Goal: Use online tool/utility: Utilize a website feature to perform a specific function

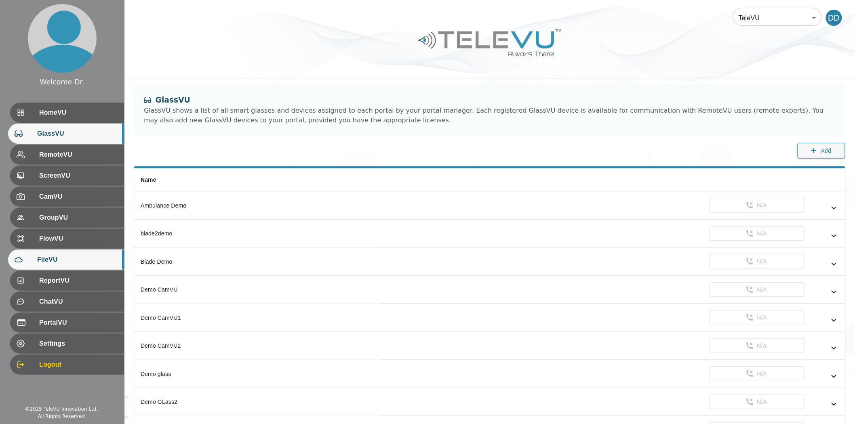
click at [52, 257] on span "FileVU" at bounding box center [77, 260] width 80 height 10
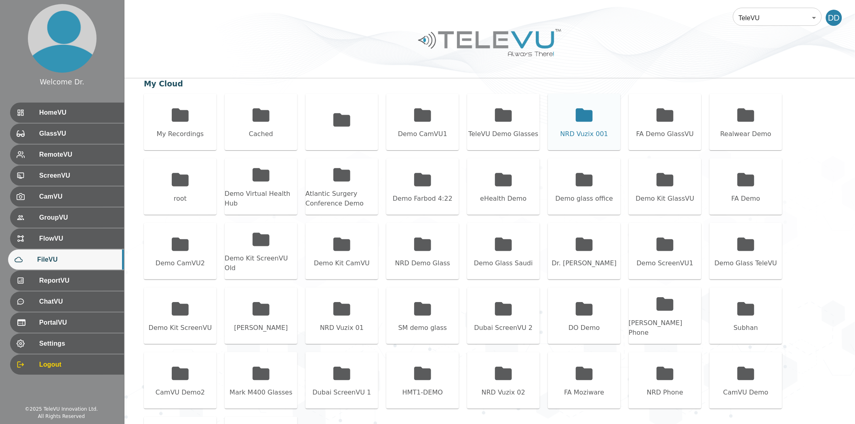
click at [578, 112] on icon at bounding box center [584, 114] width 17 height 13
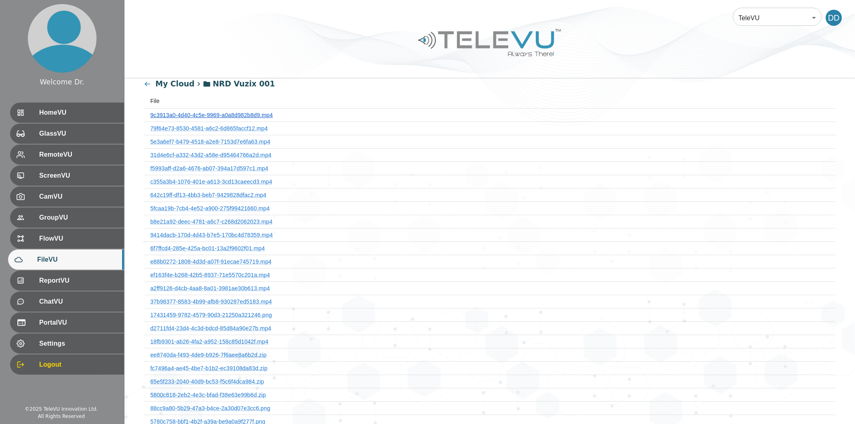
click at [244, 113] on link "9c3913a0-4d40-4c5e-9969-a0a8d982b8d9.mp4" at bounding box center [211, 115] width 122 height 6
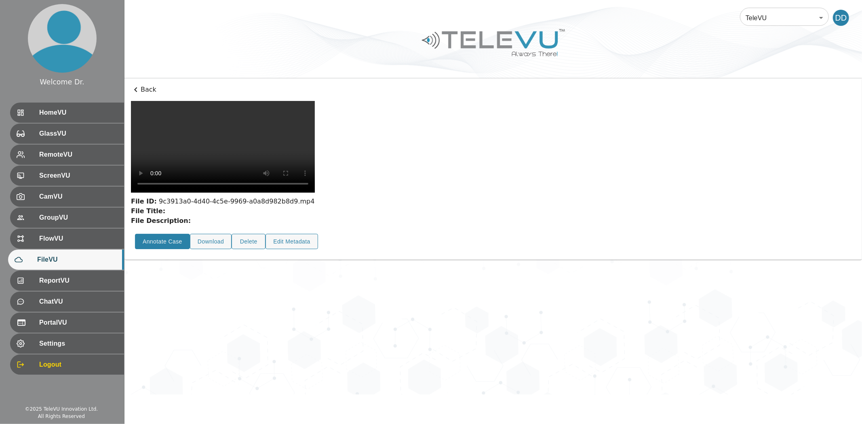
click at [158, 250] on button "Annotate Case" at bounding box center [162, 242] width 55 height 16
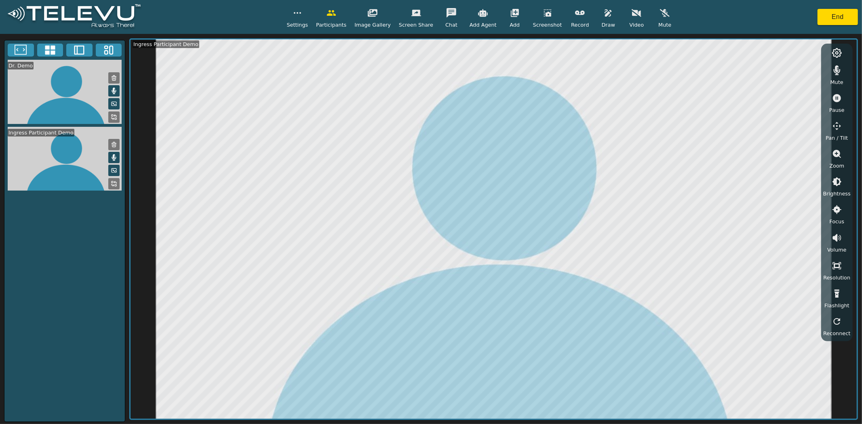
click at [575, 14] on icon "button" at bounding box center [580, 13] width 10 height 4
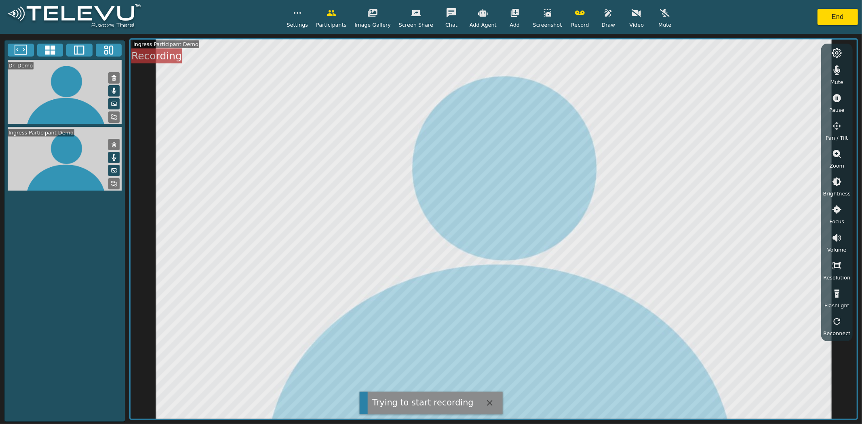
click at [115, 185] on rect at bounding box center [116, 186] width 2 height 2
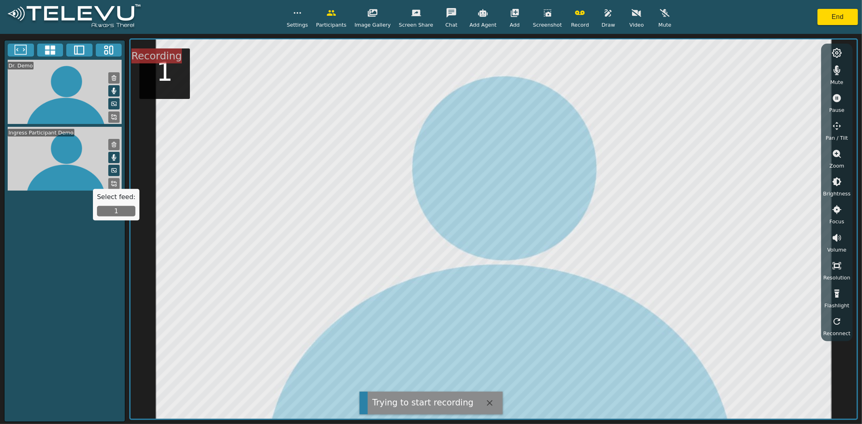
click at [118, 211] on button "1" at bounding box center [116, 211] width 38 height 11
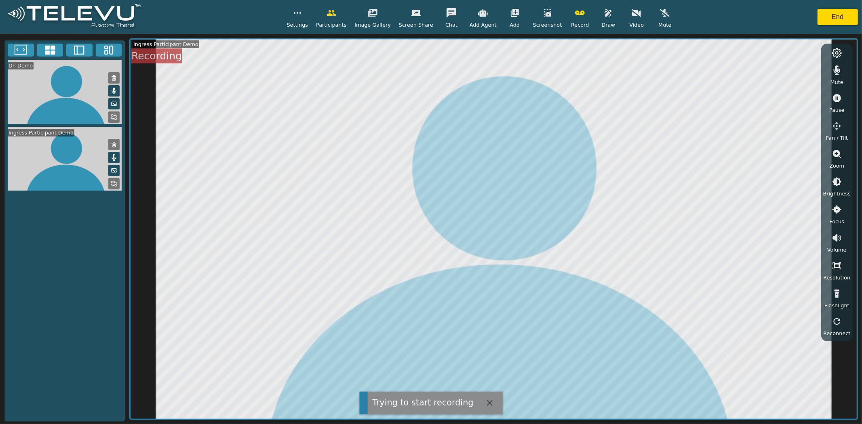
click at [603, 17] on icon "button" at bounding box center [608, 13] width 10 height 10
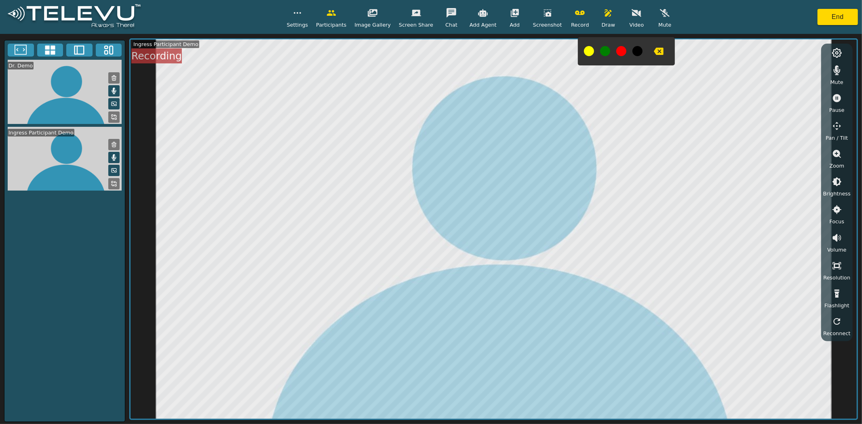
click at [543, 17] on icon "button" at bounding box center [548, 13] width 10 height 10
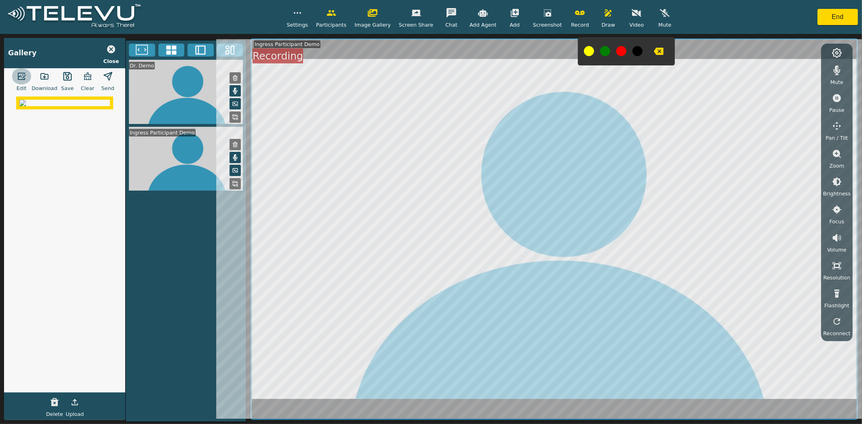
click at [26, 75] on icon "button" at bounding box center [22, 76] width 8 height 7
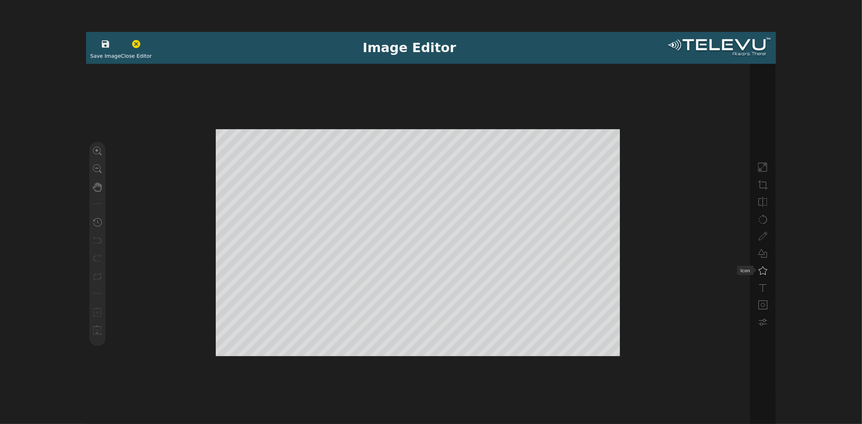
click at [764, 275] on use at bounding box center [762, 271] width 8 height 8
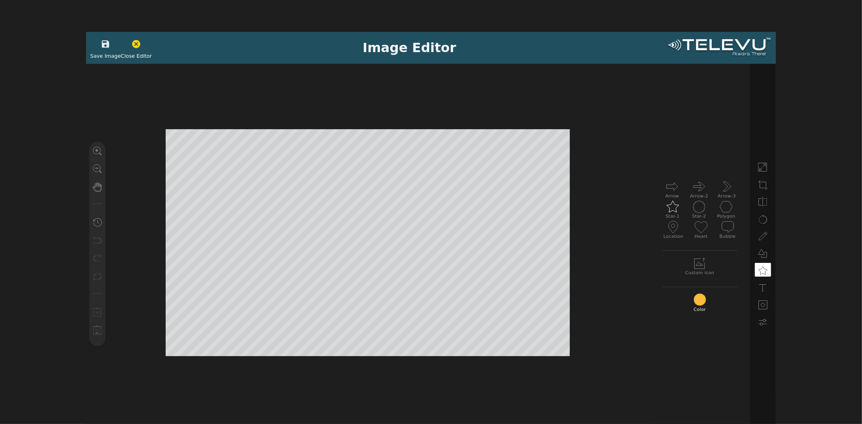
click at [670, 206] on icon at bounding box center [672, 206] width 13 height 13
click at [106, 47] on icon "button" at bounding box center [106, 44] width 10 height 10
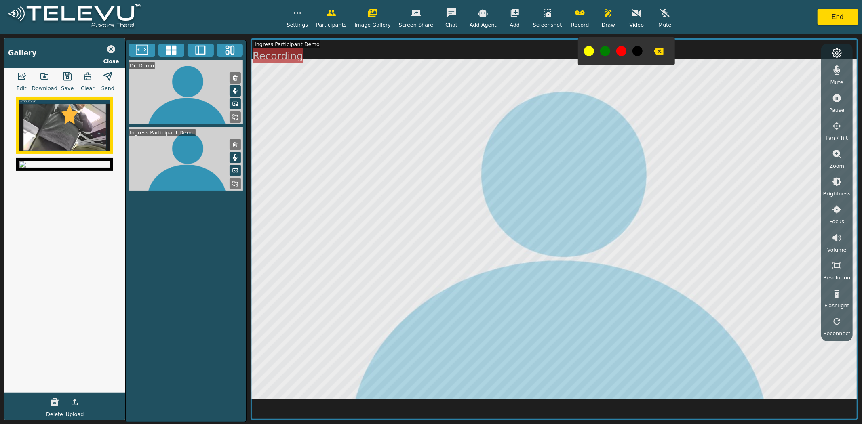
click at [570, 18] on button "button" at bounding box center [580, 13] width 20 height 16
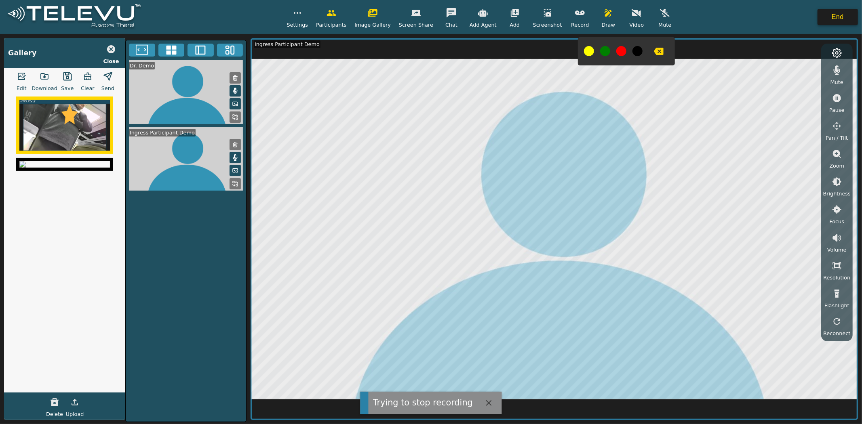
click at [831, 17] on button "End" at bounding box center [837, 17] width 40 height 16
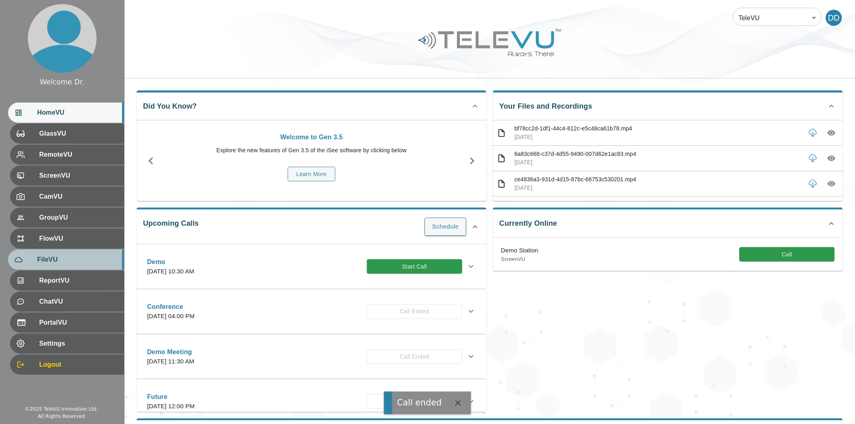
click at [64, 256] on span "FileVU" at bounding box center [77, 260] width 80 height 10
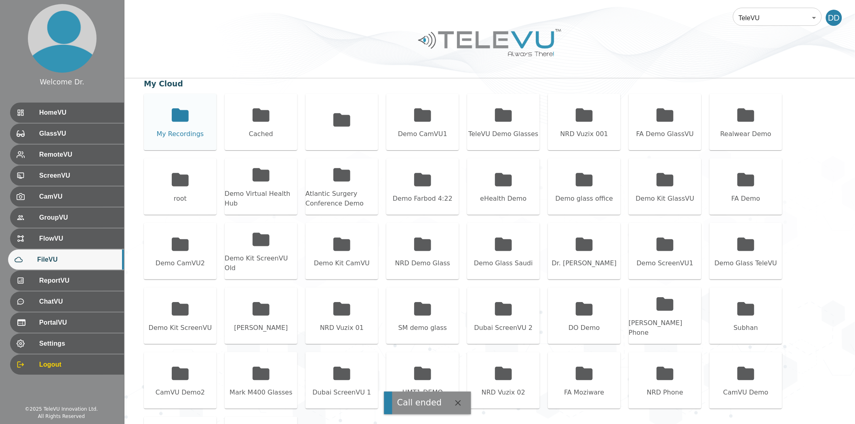
click at [183, 123] on icon at bounding box center [180, 115] width 20 height 20
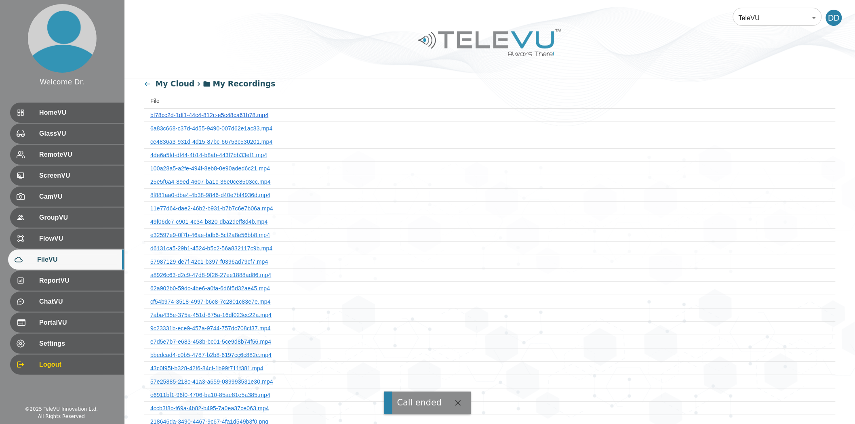
click at [219, 118] on link "bf78cc2d-1df1-44c4-812c-e5c48ca61b78.mp4" at bounding box center [209, 115] width 118 height 6
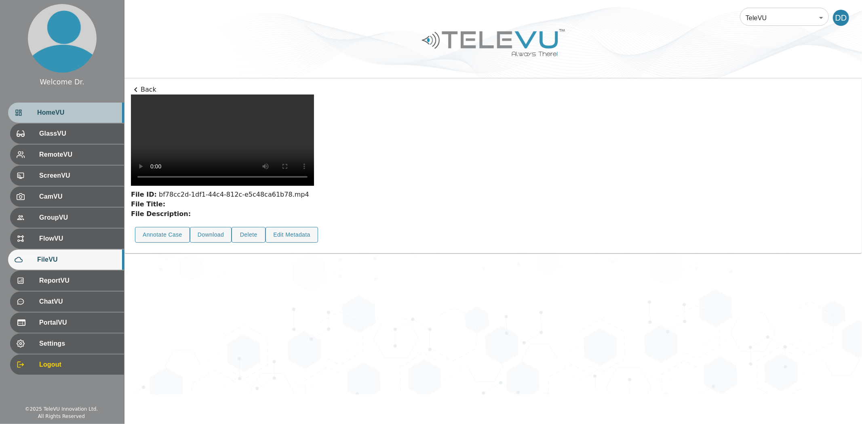
click at [47, 118] on span "HomeVU" at bounding box center [77, 113] width 80 height 10
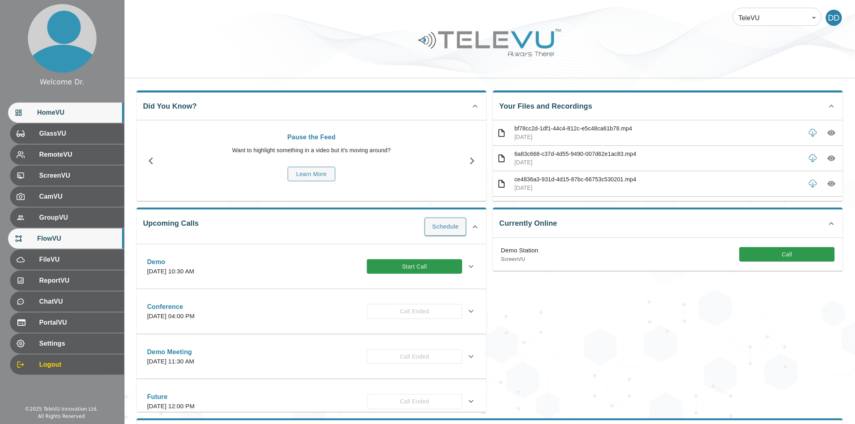
click at [54, 236] on span "FlowVU" at bounding box center [77, 239] width 80 height 10
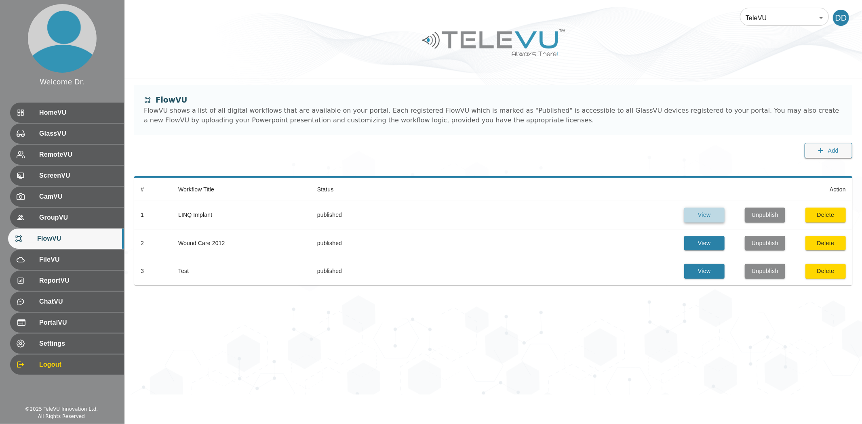
click at [701, 213] on button "View" at bounding box center [704, 215] width 40 height 15
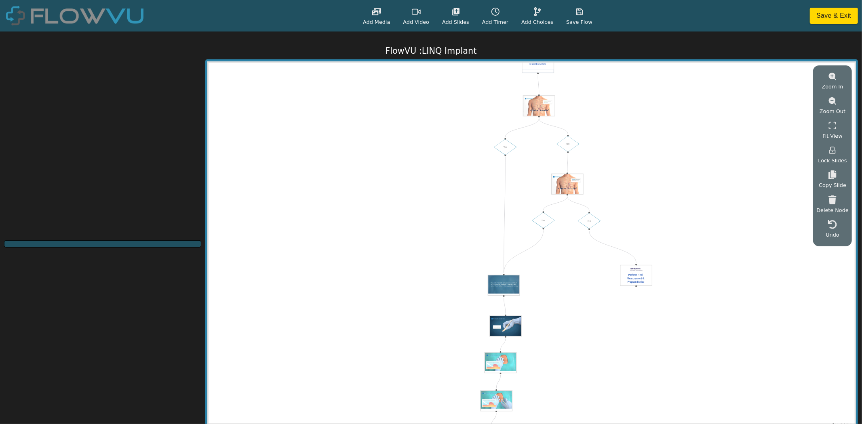
drag, startPoint x: 665, startPoint y: 134, endPoint x: 656, endPoint y: 350, distance: 216.7
click at [656, 350] on div "Start Yes No Yes No" at bounding box center [531, 246] width 646 height 366
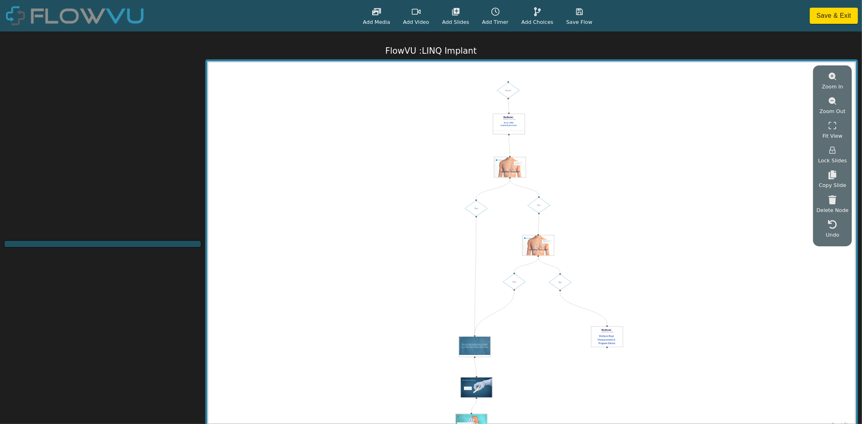
drag, startPoint x: 704, startPoint y: 139, endPoint x: 675, endPoint y: 200, distance: 68.3
click at [675, 200] on div "Start Yes No Yes No" at bounding box center [531, 246] width 646 height 366
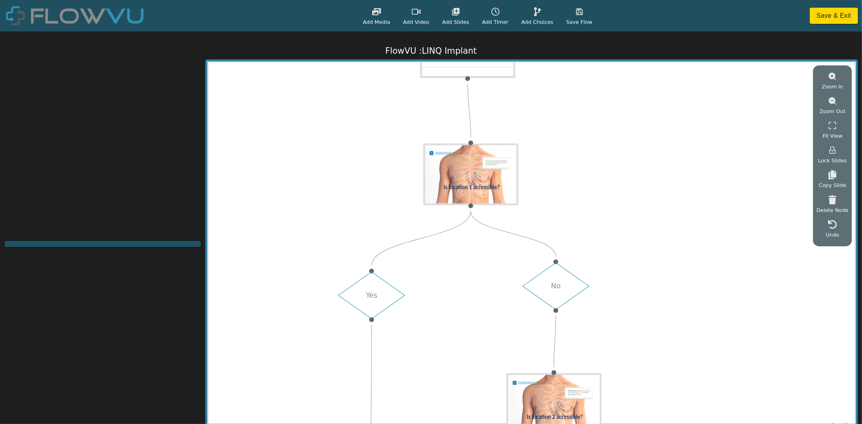
drag, startPoint x: 523, startPoint y: 199, endPoint x: 805, endPoint y: 328, distance: 310.1
click at [805, 328] on div "Start Yes No Yes No" at bounding box center [531, 246] width 646 height 366
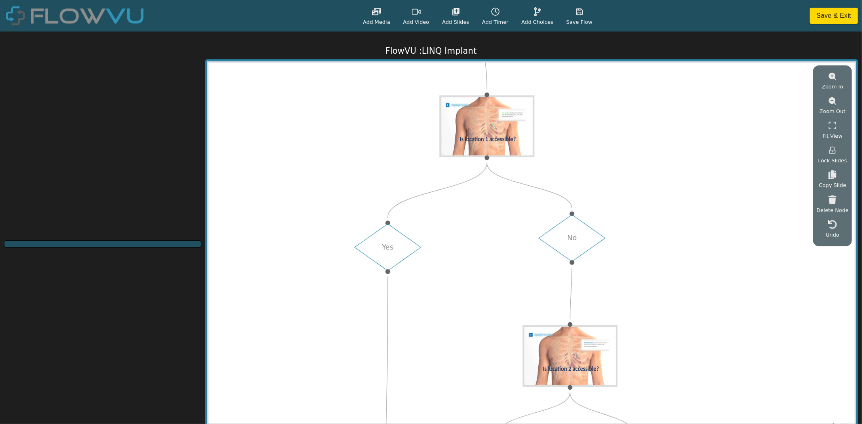
drag, startPoint x: 694, startPoint y: 312, endPoint x: 700, endPoint y: 240, distance: 71.7
click at [700, 240] on div "Start Yes No Yes No" at bounding box center [531, 246] width 646 height 366
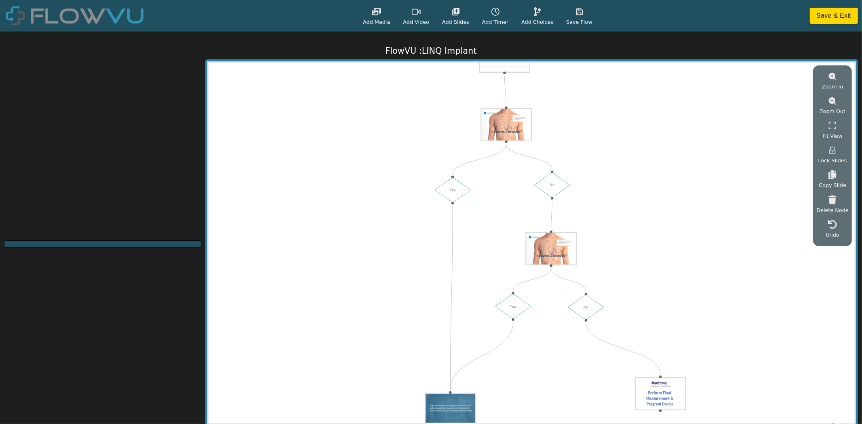
drag, startPoint x: 688, startPoint y: 307, endPoint x: 620, endPoint y: 224, distance: 107.4
click at [620, 224] on div "Start Yes No Yes No" at bounding box center [531, 246] width 646 height 366
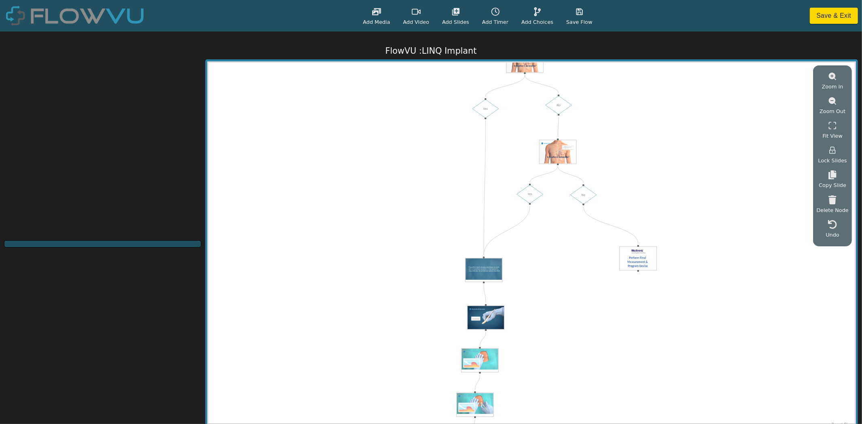
drag, startPoint x: 657, startPoint y: 251, endPoint x: 629, endPoint y: 137, distance: 117.9
click at [631, 136] on div "Start Yes No Yes No" at bounding box center [531, 246] width 646 height 366
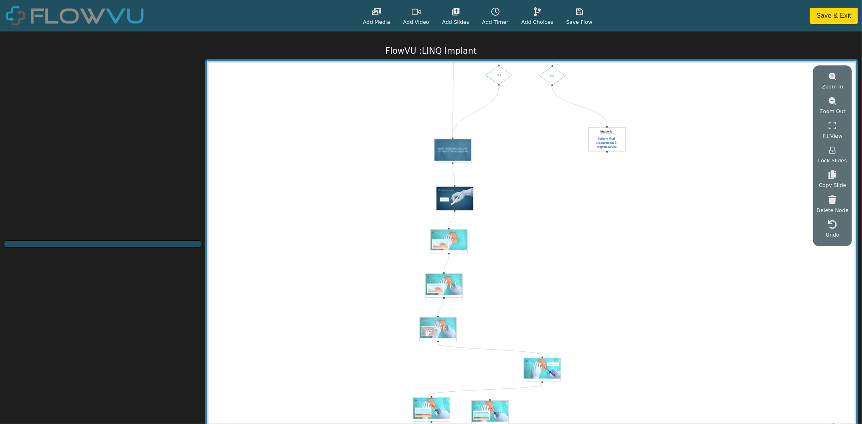
drag, startPoint x: 654, startPoint y: 356, endPoint x: 626, endPoint y: 255, distance: 105.5
click at [626, 255] on div "Start Yes No Yes No" at bounding box center [531, 246] width 646 height 366
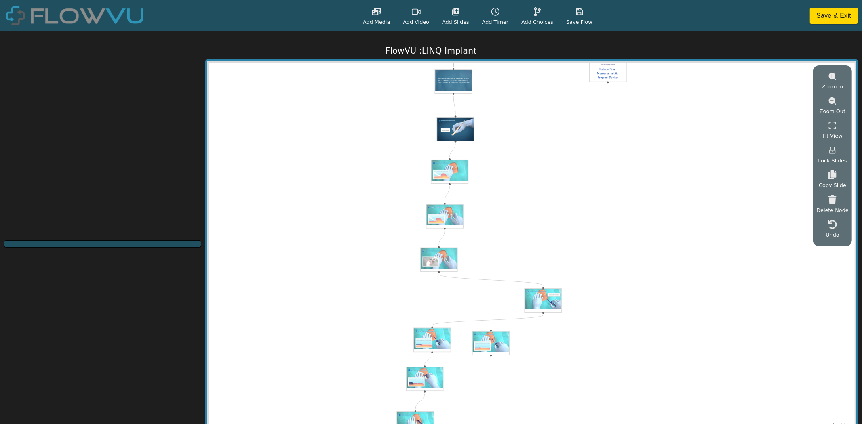
drag, startPoint x: 655, startPoint y: 339, endPoint x: 655, endPoint y: 294, distance: 44.9
click at [655, 294] on div "Start Yes No Yes No" at bounding box center [531, 246] width 646 height 366
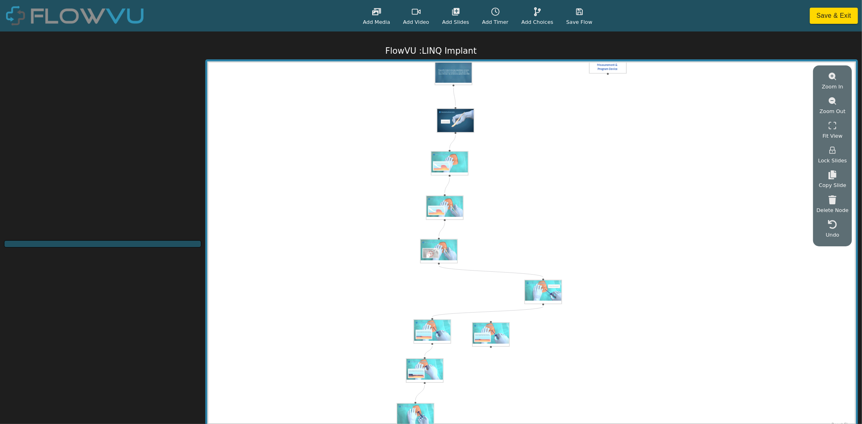
drag, startPoint x: 654, startPoint y: 353, endPoint x: 656, endPoint y: 270, distance: 83.3
click at [655, 270] on div "Start Yes No Yes No" at bounding box center [531, 246] width 646 height 366
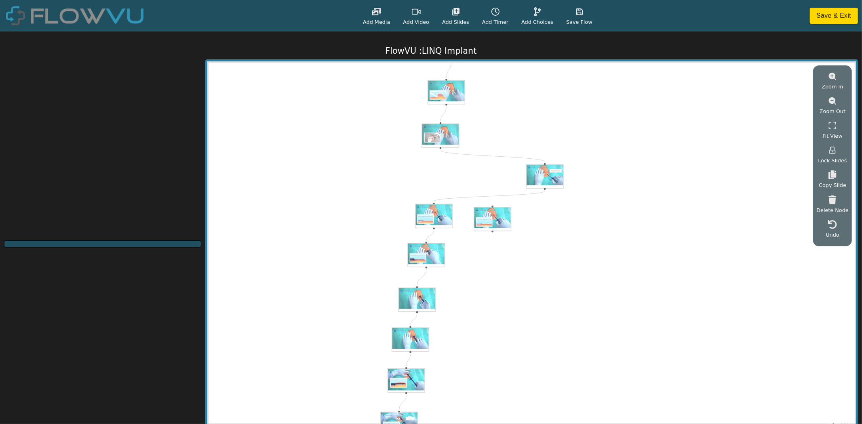
drag, startPoint x: 648, startPoint y: 353, endPoint x: 653, endPoint y: 266, distance: 87.4
click at [652, 268] on div "Start Yes No Yes No" at bounding box center [531, 246] width 646 height 366
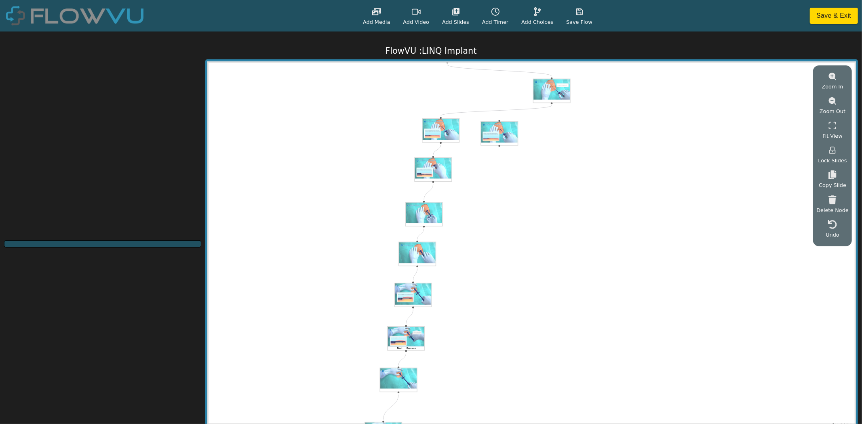
drag, startPoint x: 622, startPoint y: 324, endPoint x: 641, endPoint y: 271, distance: 56.6
click at [641, 271] on div "Start Yes No Yes No" at bounding box center [531, 246] width 646 height 366
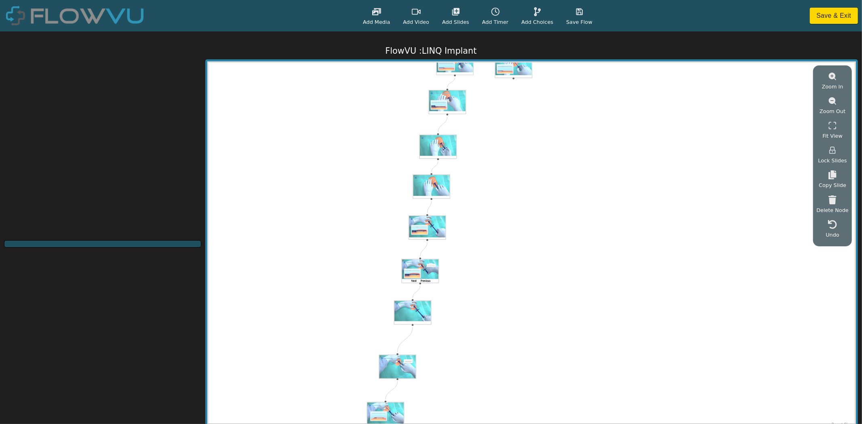
drag, startPoint x: 616, startPoint y: 335, endPoint x: 615, endPoint y: 297, distance: 37.2
click at [615, 297] on div "Start Yes No Yes No" at bounding box center [531, 246] width 646 height 366
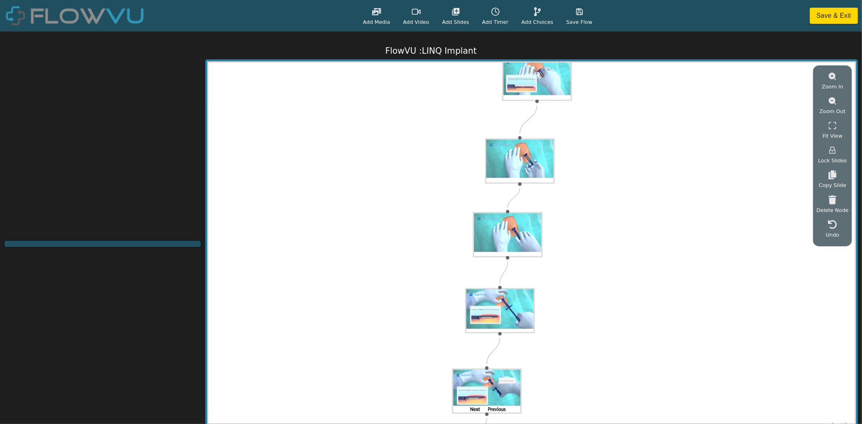
drag, startPoint x: 488, startPoint y: 238, endPoint x: 648, endPoint y: 364, distance: 202.9
click at [648, 364] on div "Start Yes No Yes No" at bounding box center [531, 246] width 646 height 366
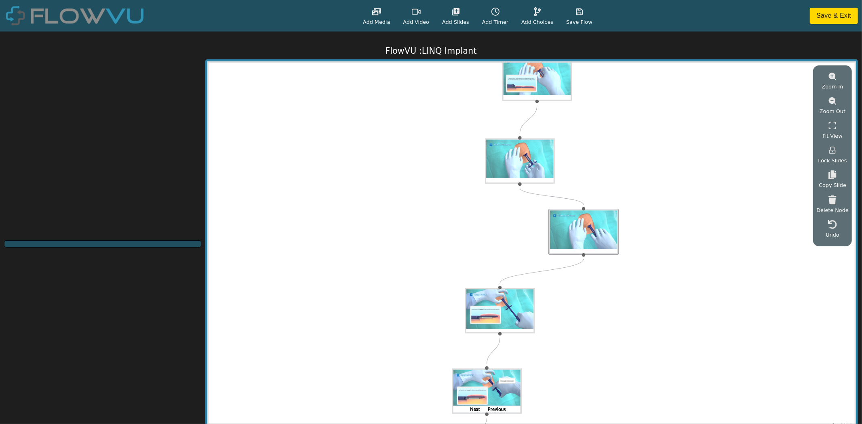
drag, startPoint x: 525, startPoint y: 240, endPoint x: 601, endPoint y: 237, distance: 76.0
click at [601, 237] on img at bounding box center [584, 231] width 70 height 45
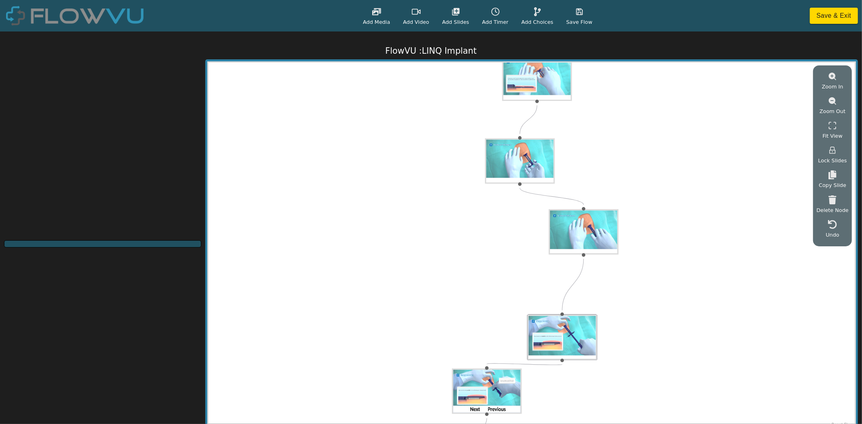
drag, startPoint x: 484, startPoint y: 316, endPoint x: 546, endPoint y: 342, distance: 67.3
click at [546, 342] on img at bounding box center [562, 337] width 70 height 45
drag, startPoint x: 584, startPoint y: 255, endPoint x: 434, endPoint y: 240, distance: 151.0
click at [434, 240] on div "Start Yes No Yes No" at bounding box center [531, 246] width 646 height 366
